Goal: Task Accomplishment & Management: Manage account settings

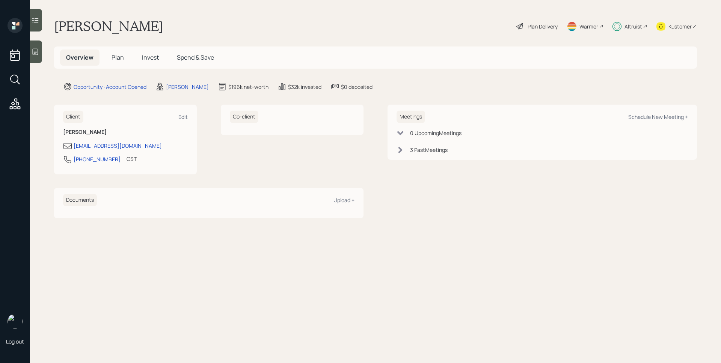
click at [151, 58] on span "Invest" at bounding box center [150, 57] width 17 height 8
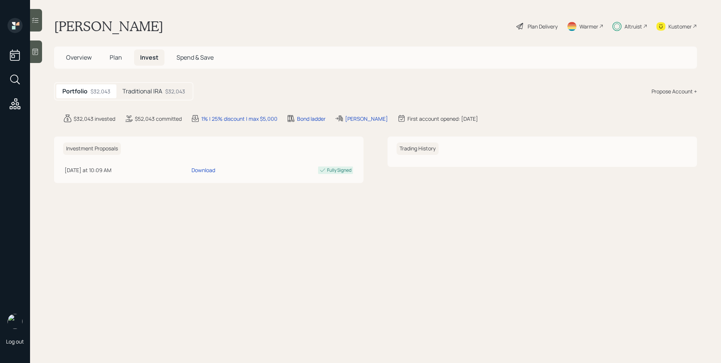
drag, startPoint x: 153, startPoint y: 93, endPoint x: 153, endPoint y: 100, distance: 6.4
click at [153, 93] on h5 "Traditional IRA" at bounding box center [142, 91] width 40 height 7
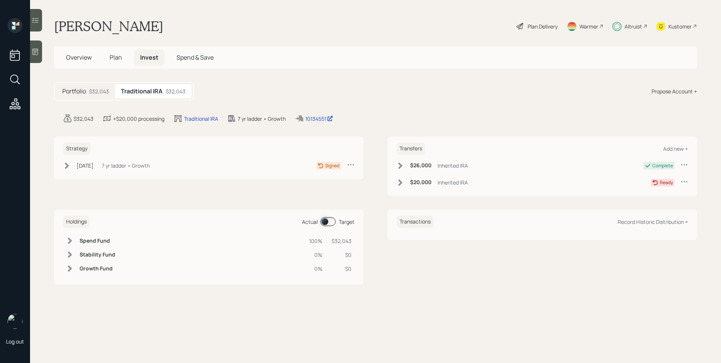
click at [131, 165] on div "7 yr ladder • Growth" at bounding box center [126, 166] width 48 height 8
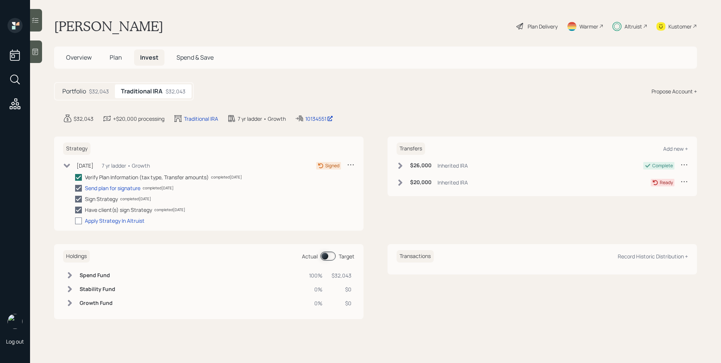
click at [78, 222] on div at bounding box center [78, 221] width 7 height 7
click at [75, 221] on input "checkbox" at bounding box center [75, 221] width 0 height 0
checkbox input "true"
click at [35, 24] on icon at bounding box center [36, 21] width 8 height 8
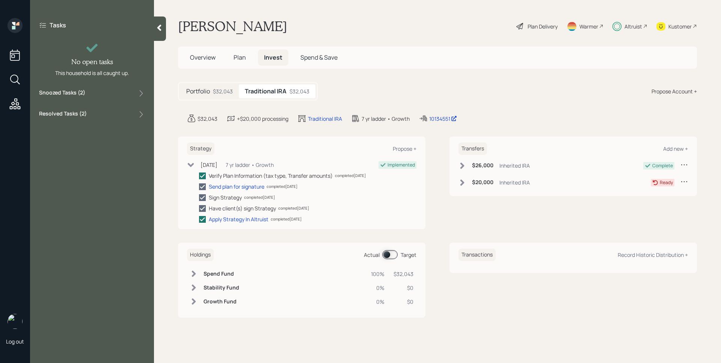
click at [87, 90] on div "Snoozed Tasks ( 2 )" at bounding box center [92, 93] width 106 height 9
click at [105, 140] on div "Approve new funds for rebalancing" at bounding box center [89, 138] width 71 height 7
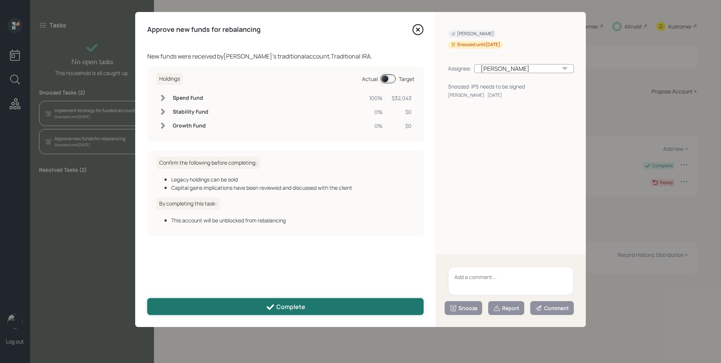
click at [388, 308] on button "Complete" at bounding box center [285, 306] width 276 height 17
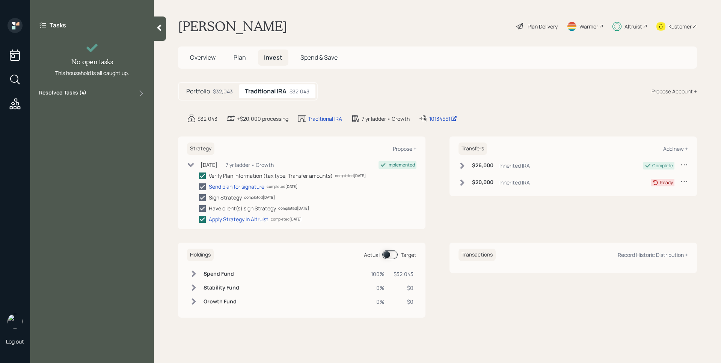
click at [128, 90] on div "Resolved Tasks ( 4 )" at bounding box center [92, 93] width 106 height 9
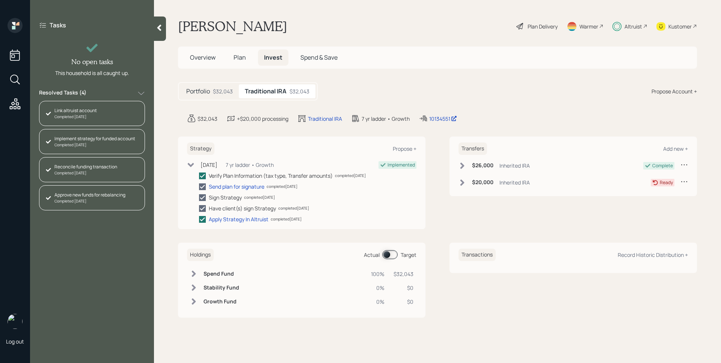
click at [137, 89] on div "Resolved Tasks ( 4 )" at bounding box center [92, 93] width 106 height 9
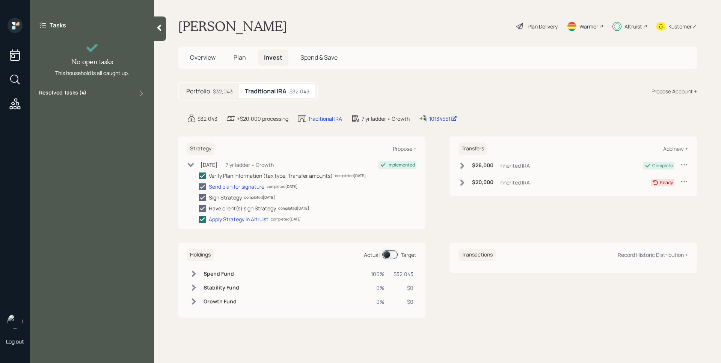
click at [14, 25] on icon at bounding box center [13, 23] width 3 height 3
